Goal: Book appointment/travel/reservation

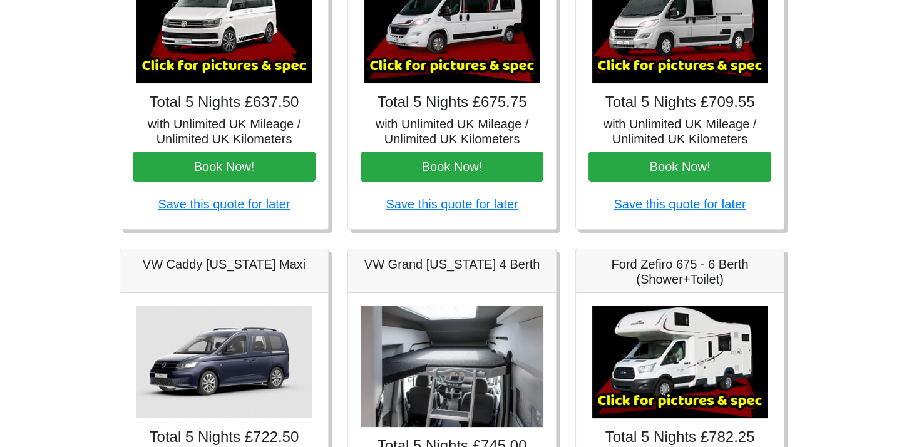
scroll to position [250, 0]
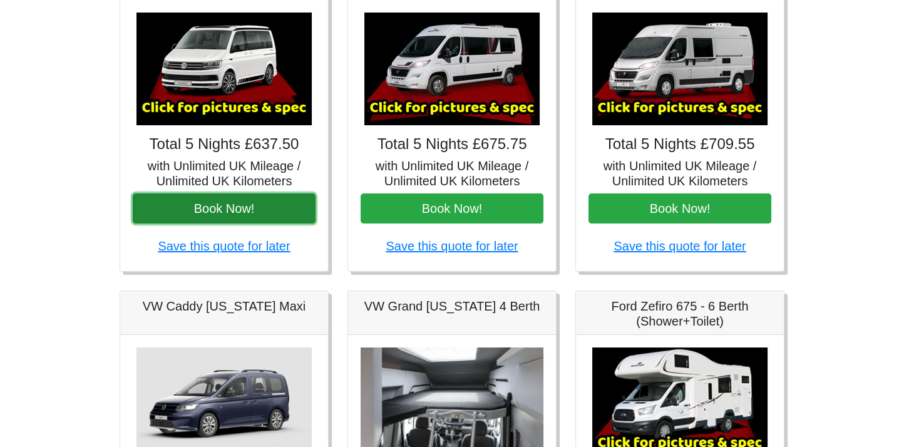
click at [232, 212] on button "Book Now!" at bounding box center [224, 208] width 183 height 30
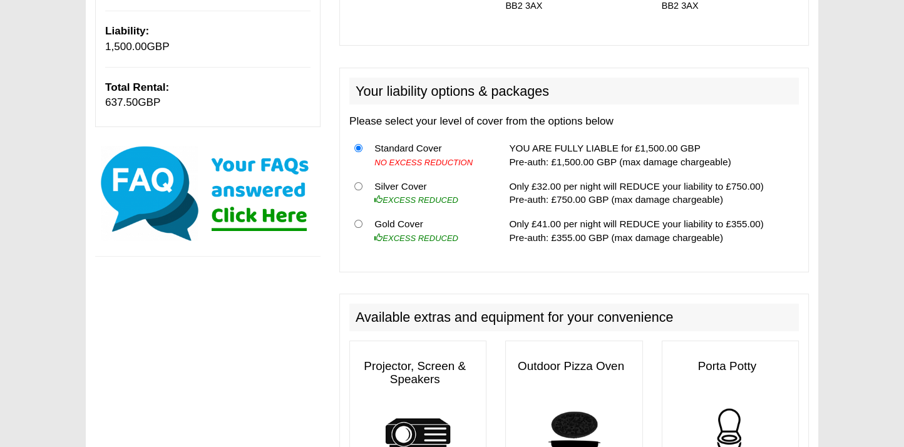
scroll to position [313, 0]
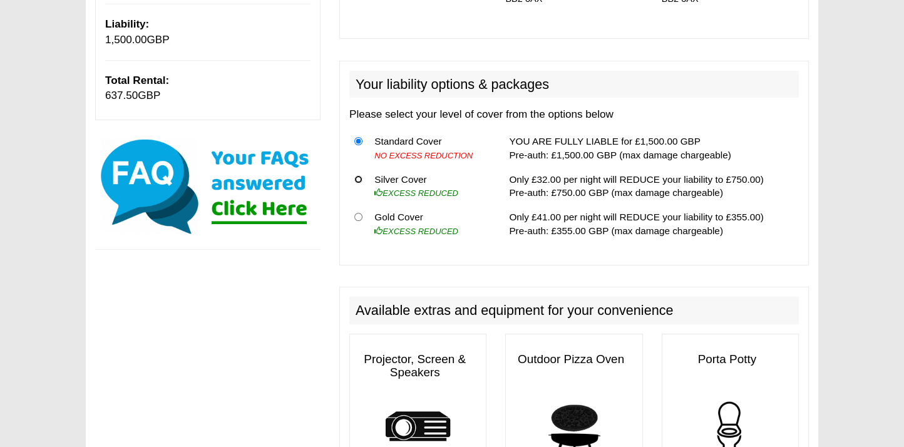
click at [357, 180] on input "radio" at bounding box center [358, 179] width 8 height 8
radio input "true"
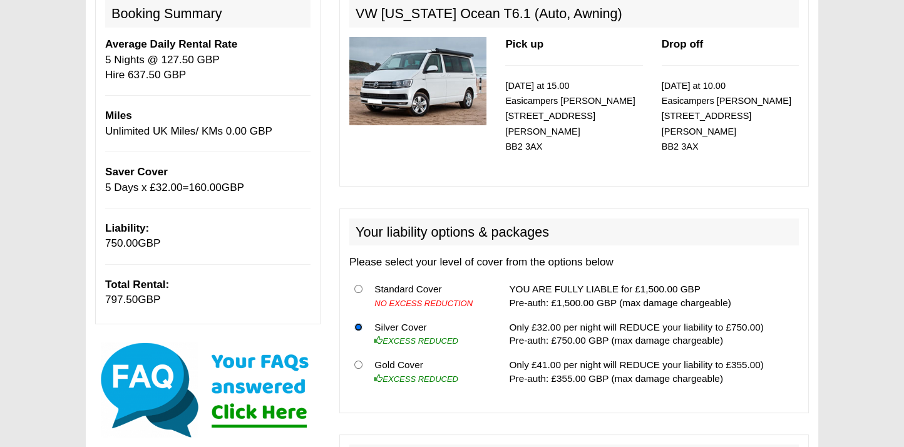
scroll to position [138, 0]
